Goal: Task Accomplishment & Management: Manage account settings

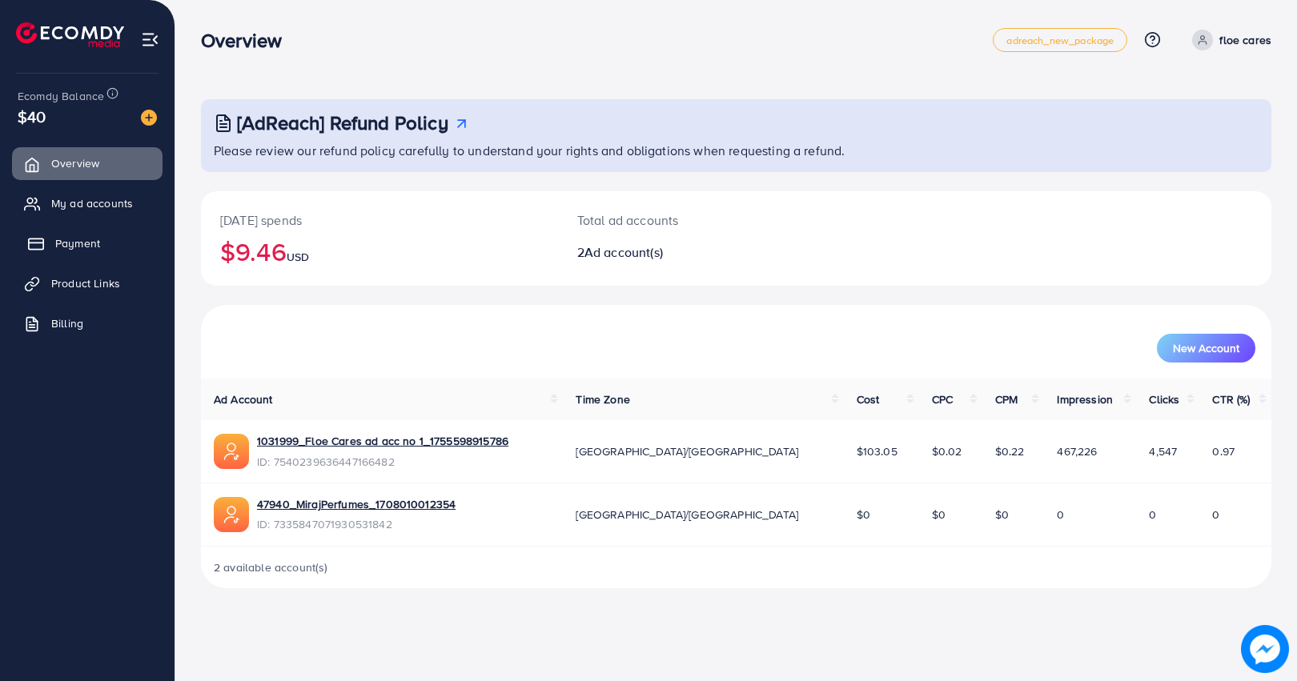
click at [57, 253] on link "Payment" at bounding box center [87, 243] width 150 height 32
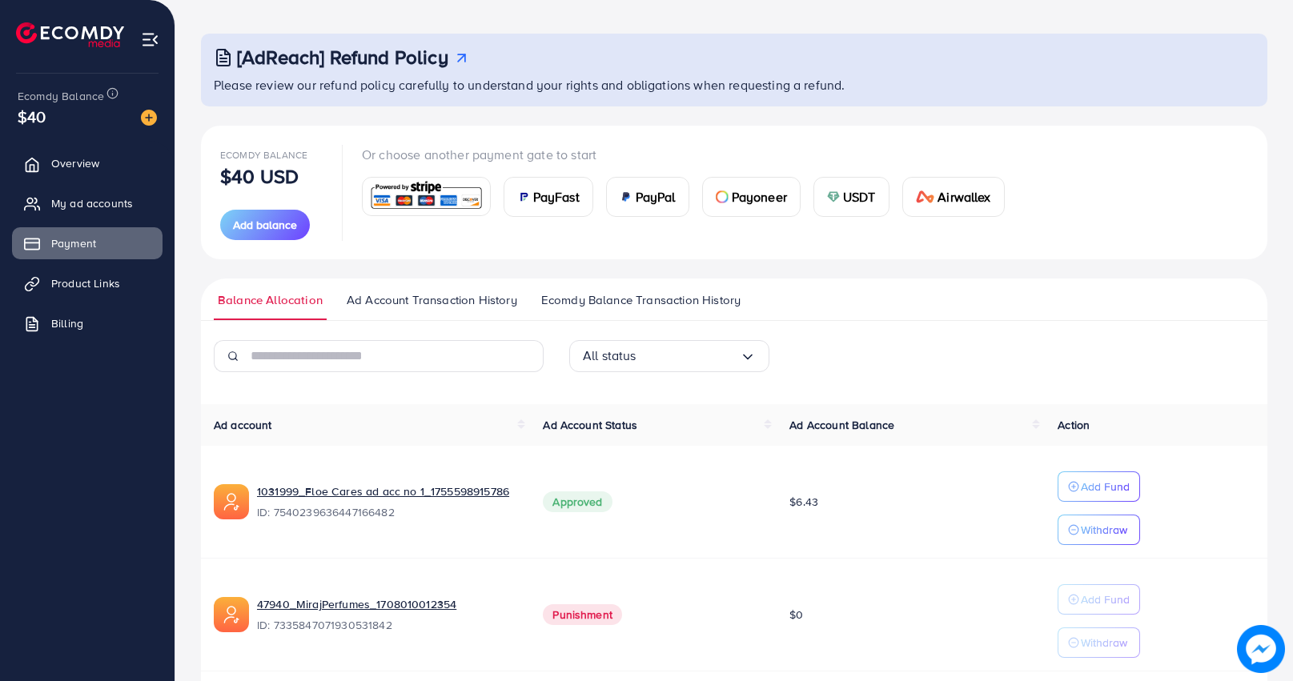
scroll to position [100, 0]
